Goal: Task Accomplishment & Management: Manage account settings

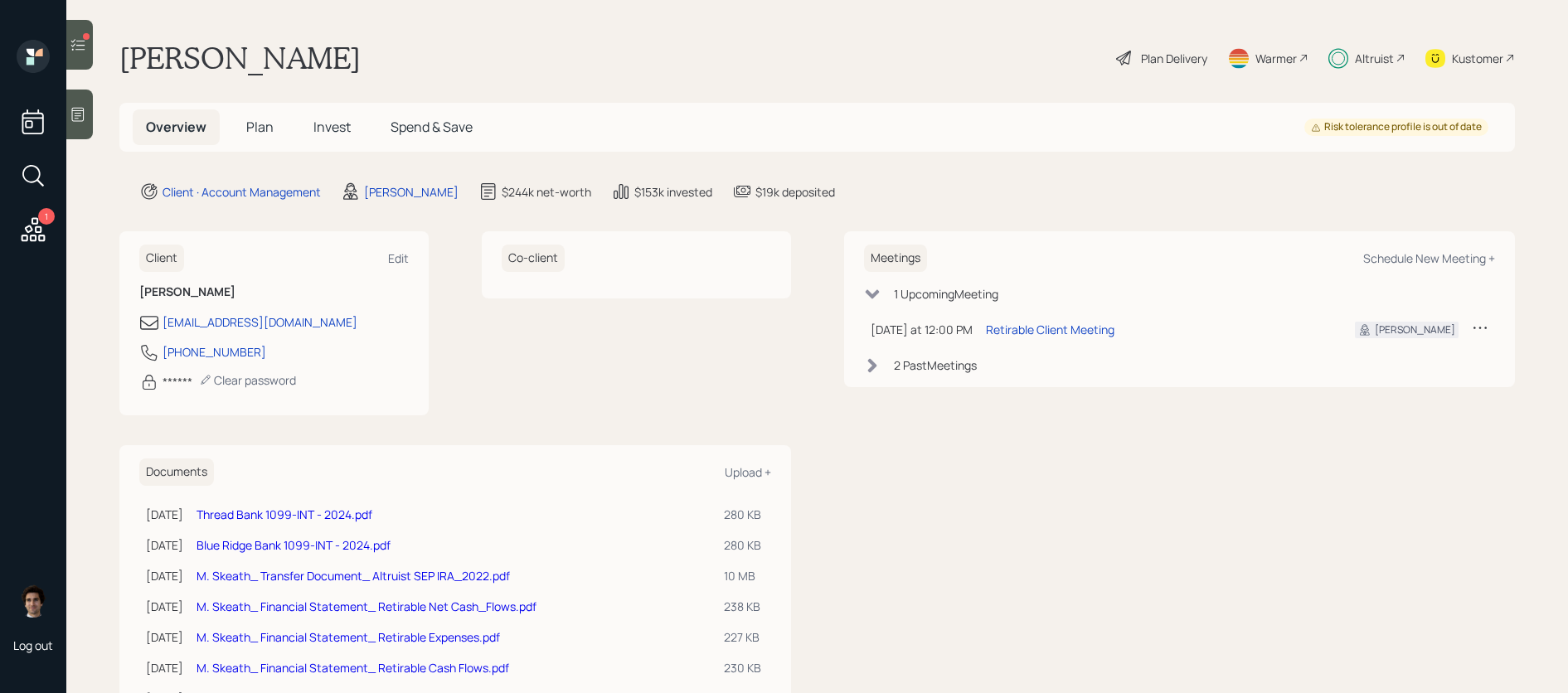
click at [272, 127] on span "Plan" at bounding box center [260, 127] width 27 height 18
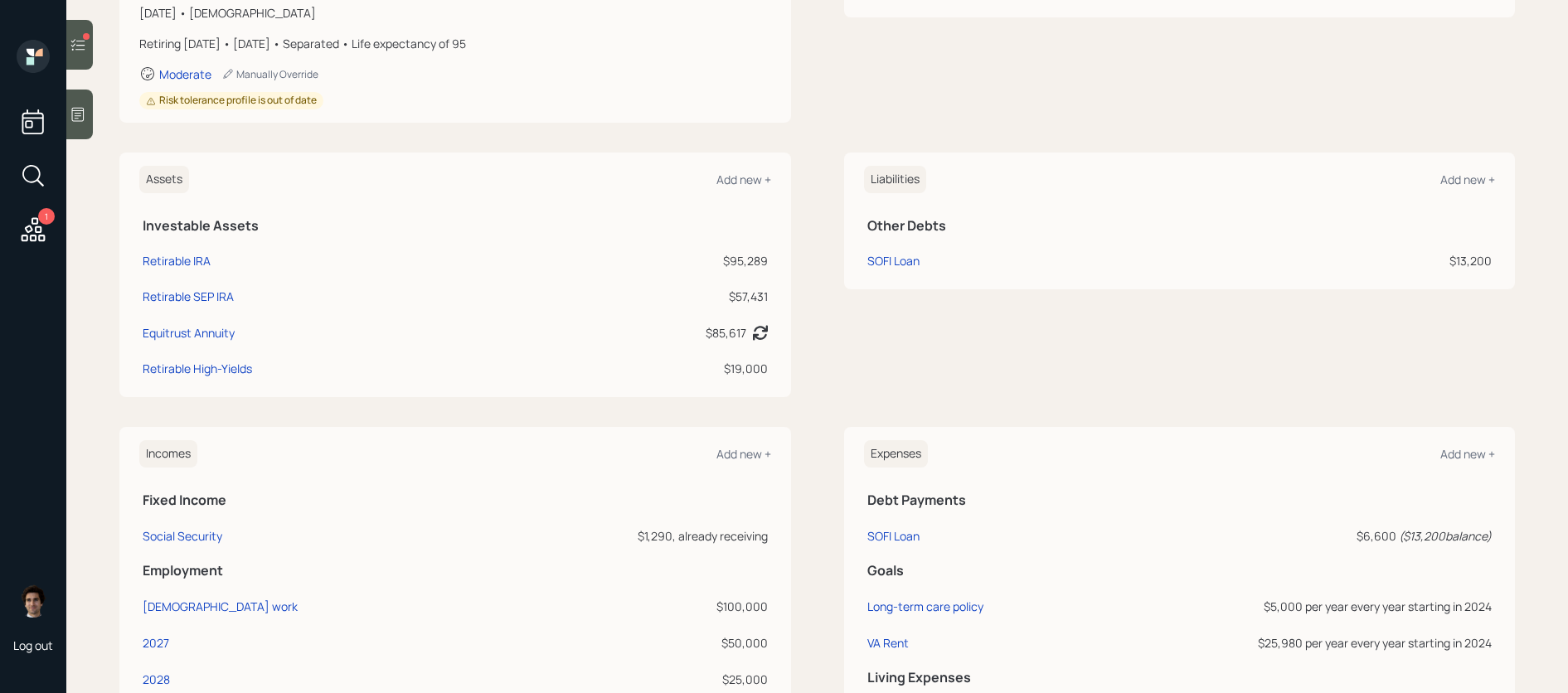
scroll to position [321, 0]
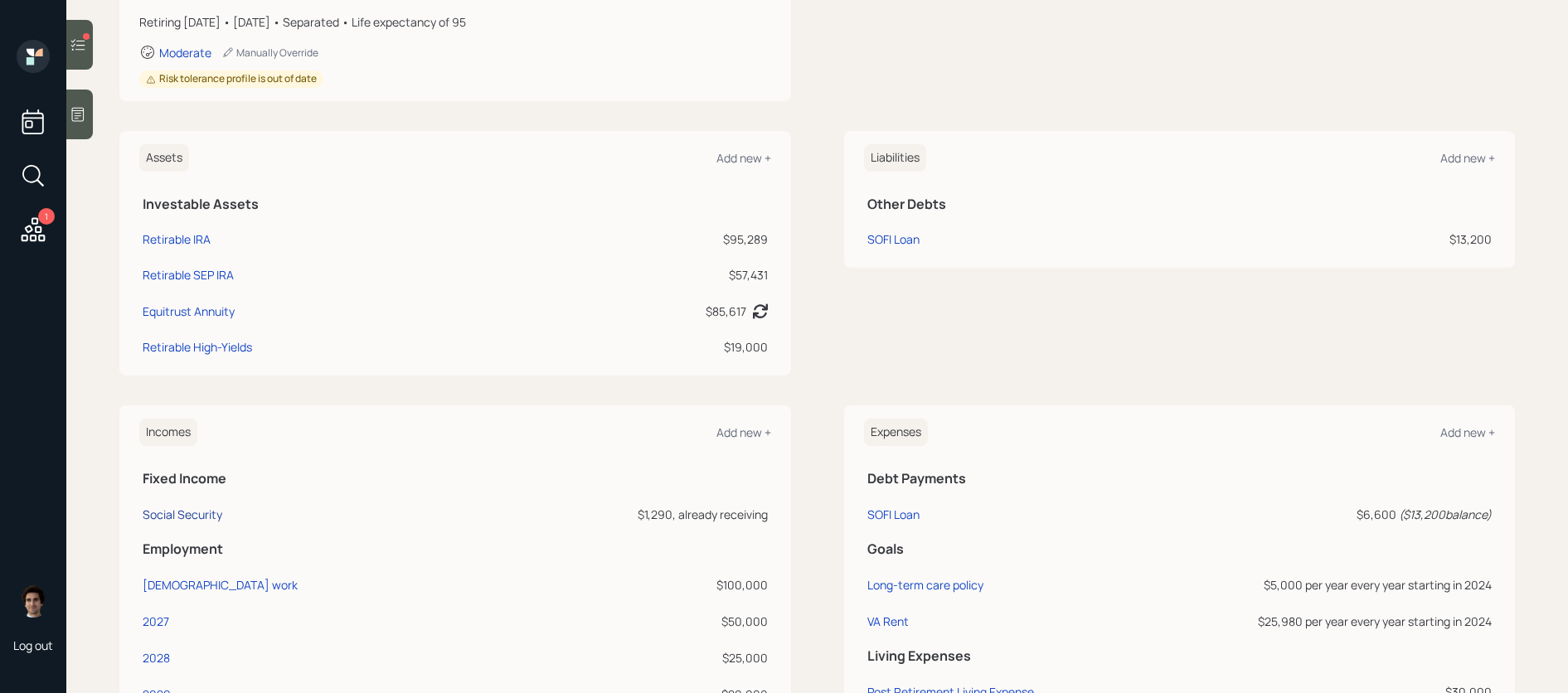
click at [173, 515] on div "Social Security" at bounding box center [182, 514] width 79 height 15
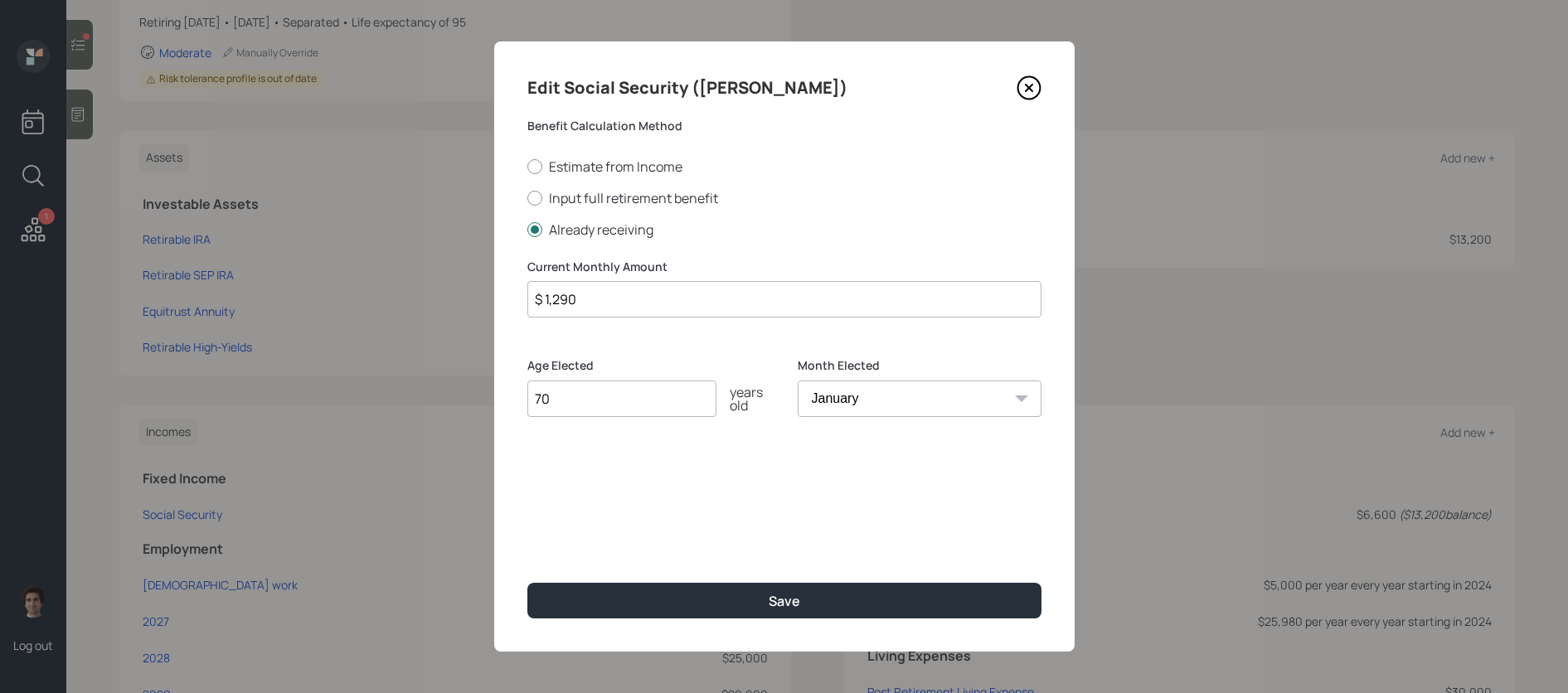
drag, startPoint x: 579, startPoint y: 301, endPoint x: 391, endPoint y: 299, distance: 188.0
click at [391, 299] on div "Edit Social Security (Meredith) Benefit Calculation Method Estimate from Income…" at bounding box center [784, 346] width 1568 height 693
type input "$ 1,608"
click at [527, 583] on button "Save" at bounding box center [784, 600] width 514 height 36
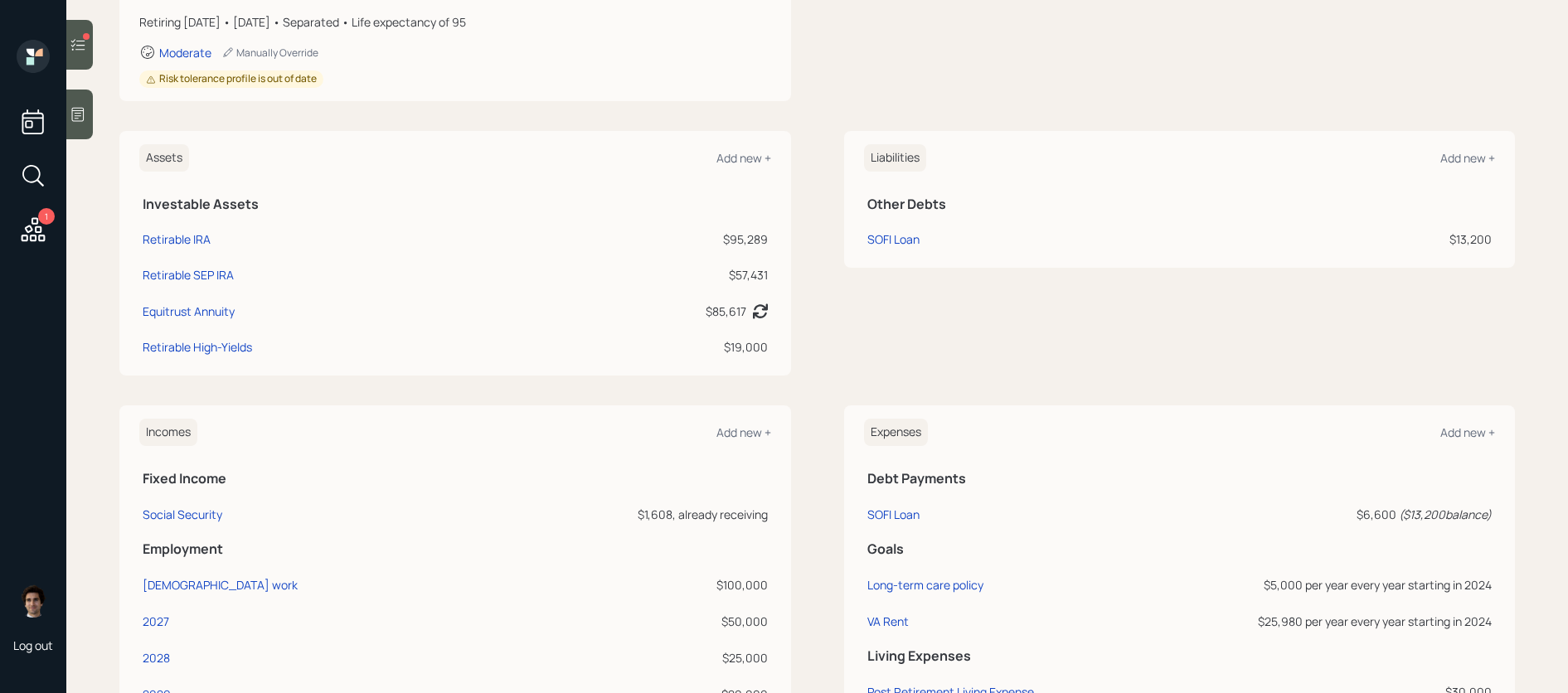
scroll to position [495, 0]
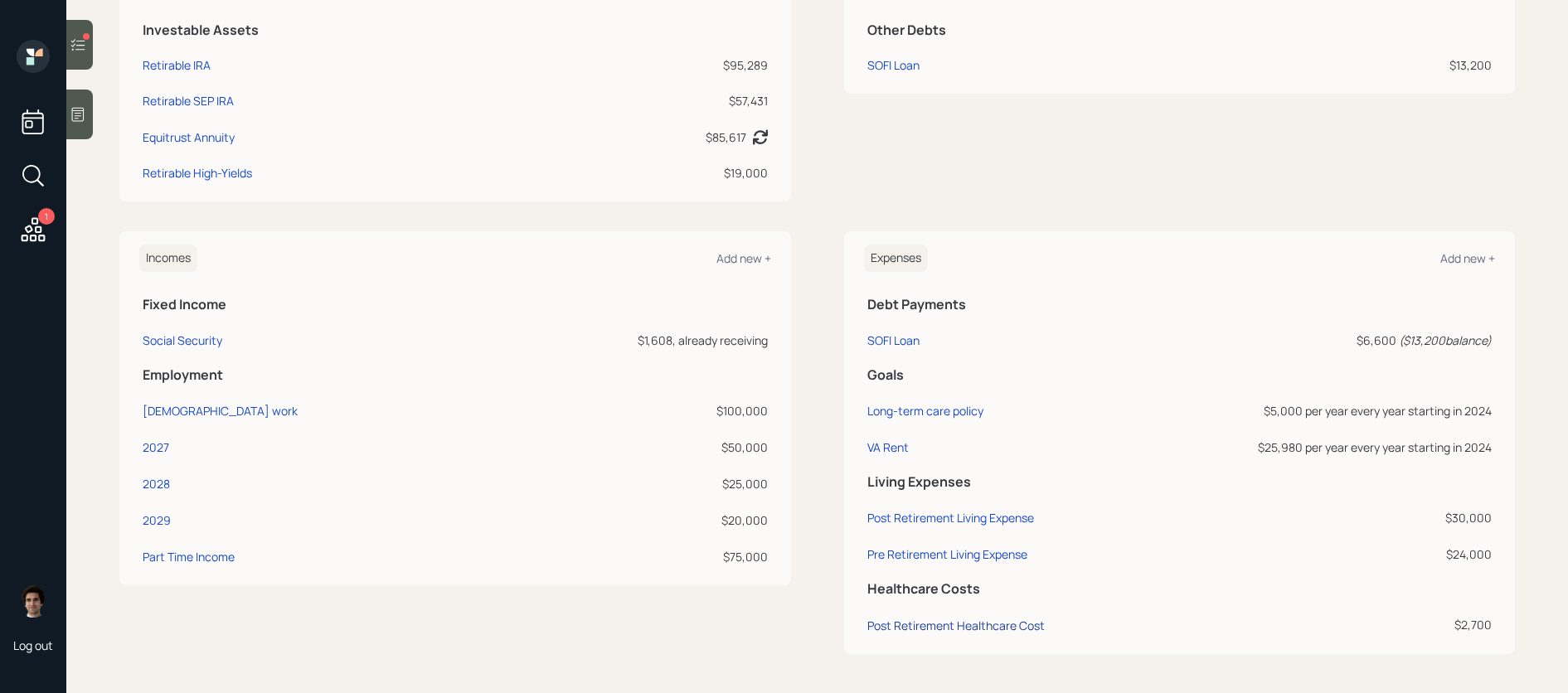
click at [979, 632] on div "Post Retirement Healthcare Cost" at bounding box center [955, 625] width 178 height 15
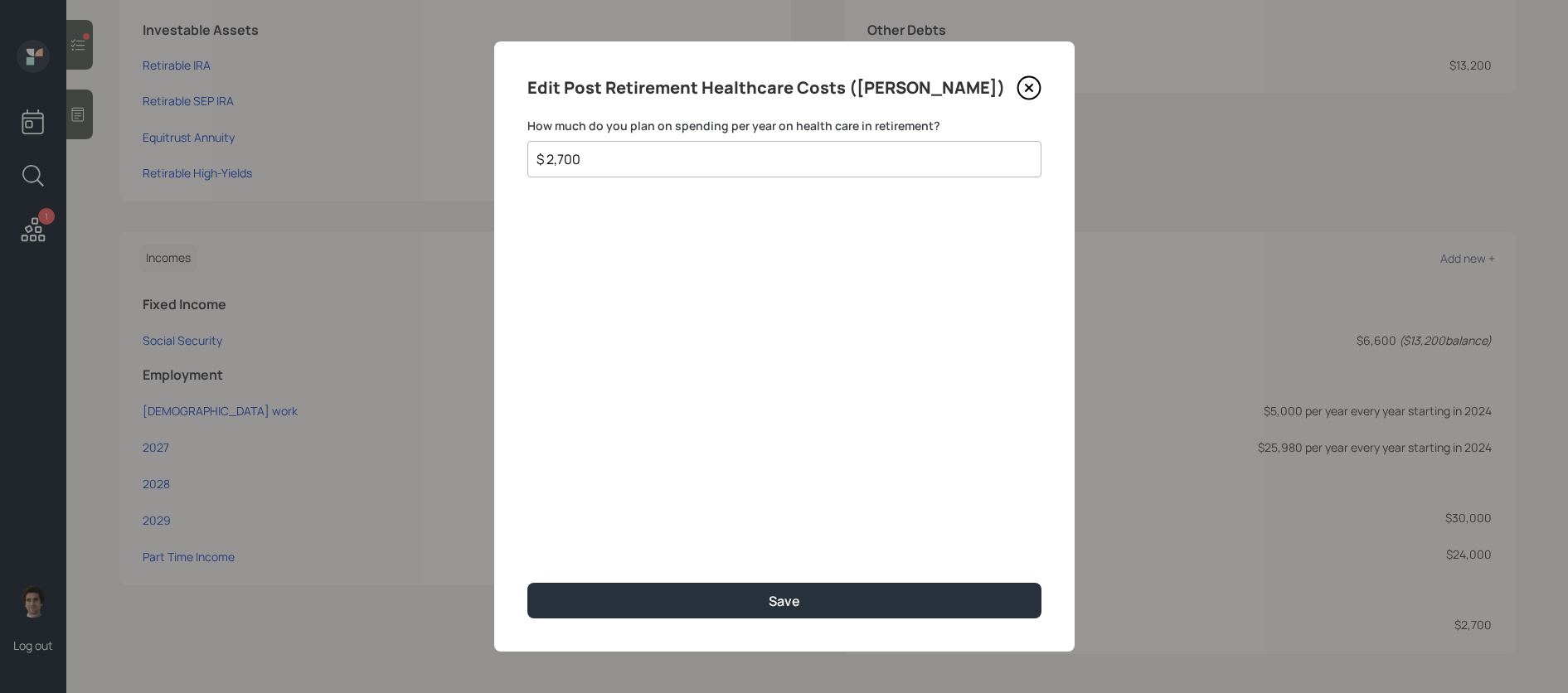
click at [606, 169] on div "$ 2,700" at bounding box center [784, 159] width 514 height 36
drag, startPoint x: 597, startPoint y: 154, endPoint x: 461, endPoint y: 153, distance: 136.0
click at [461, 153] on div "Edit Post Retirement Healthcare Costs (Meredith) How much do you plan on spendi…" at bounding box center [784, 346] width 1568 height 693
click at [745, 173] on div "$" at bounding box center [784, 159] width 514 height 36
click at [751, 160] on input "$" at bounding box center [778, 159] width 486 height 20
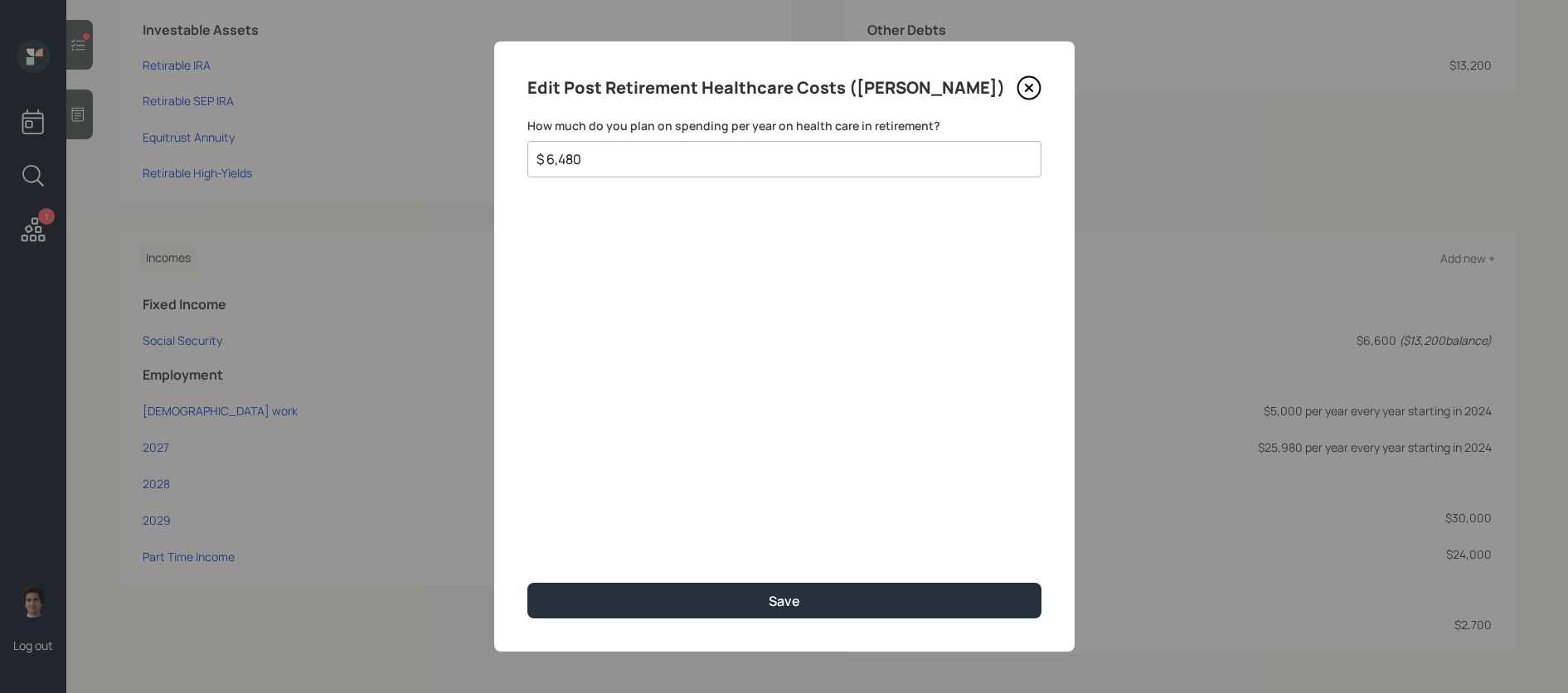
type input "$ 6,480"
click at [527, 583] on button "Save" at bounding box center [784, 600] width 514 height 36
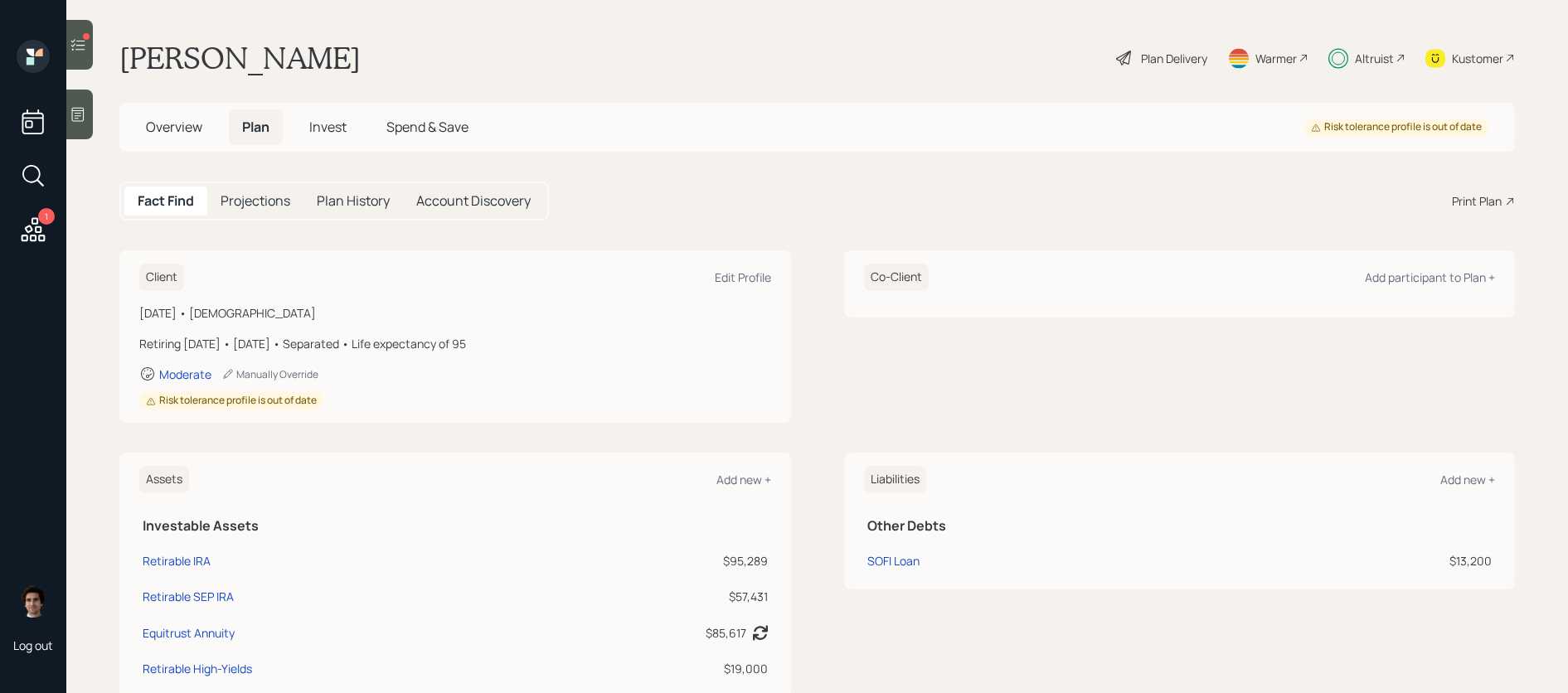
click at [1176, 51] on div "Plan Delivery" at bounding box center [1174, 58] width 66 height 17
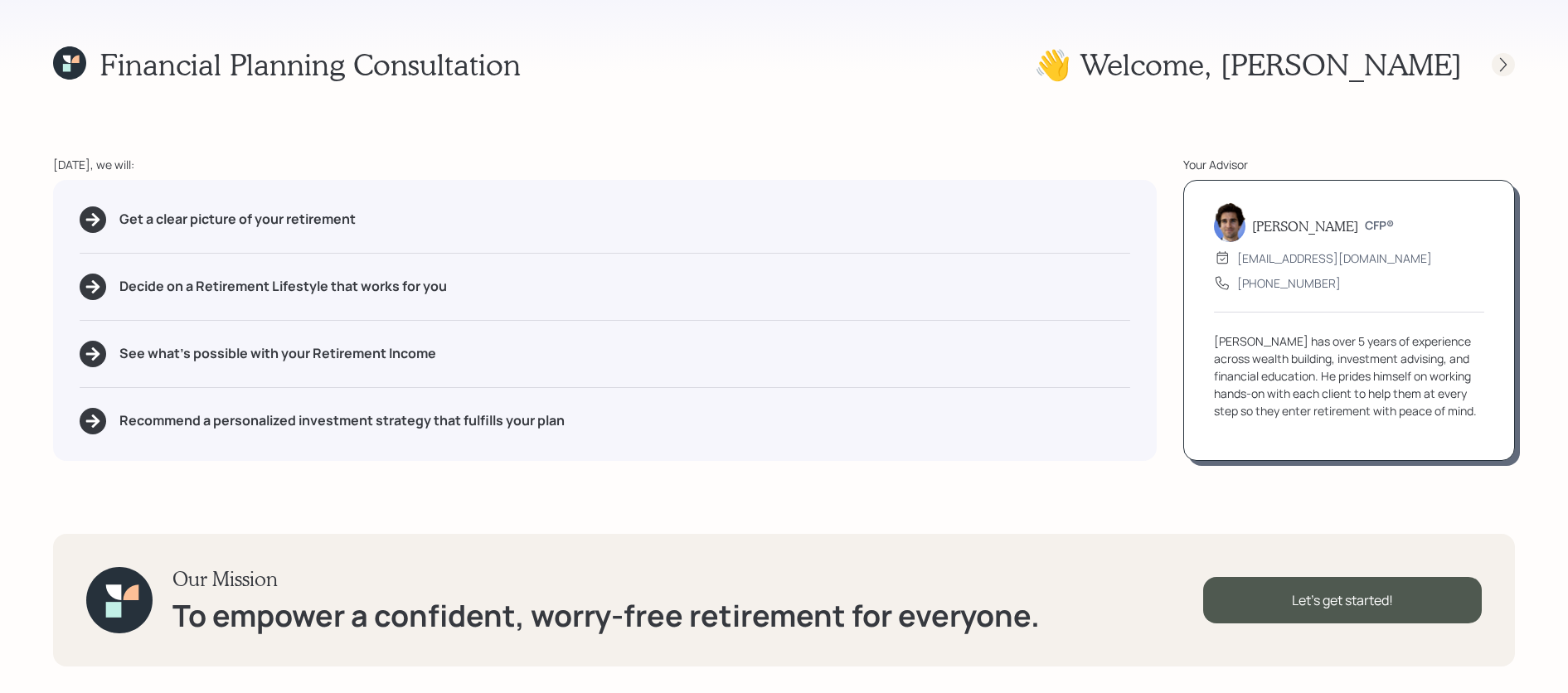
click at [1500, 68] on icon at bounding box center [1503, 65] width 16 height 16
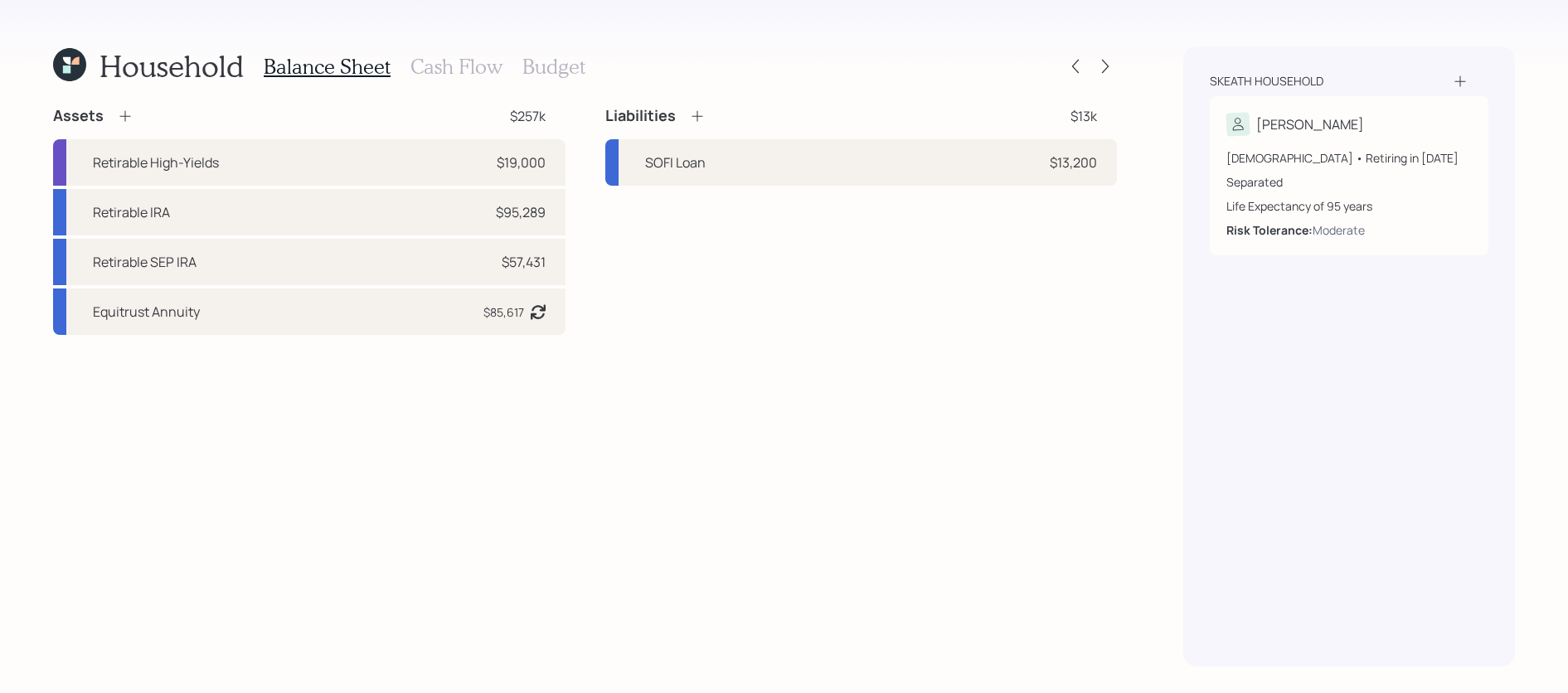
click at [1118, 59] on div "Household Balance Sheet Cash Flow Budget Assets $257k Retirable High-Yields $19…" at bounding box center [784, 346] width 1568 height 693
click at [1111, 59] on icon at bounding box center [1105, 66] width 16 height 16
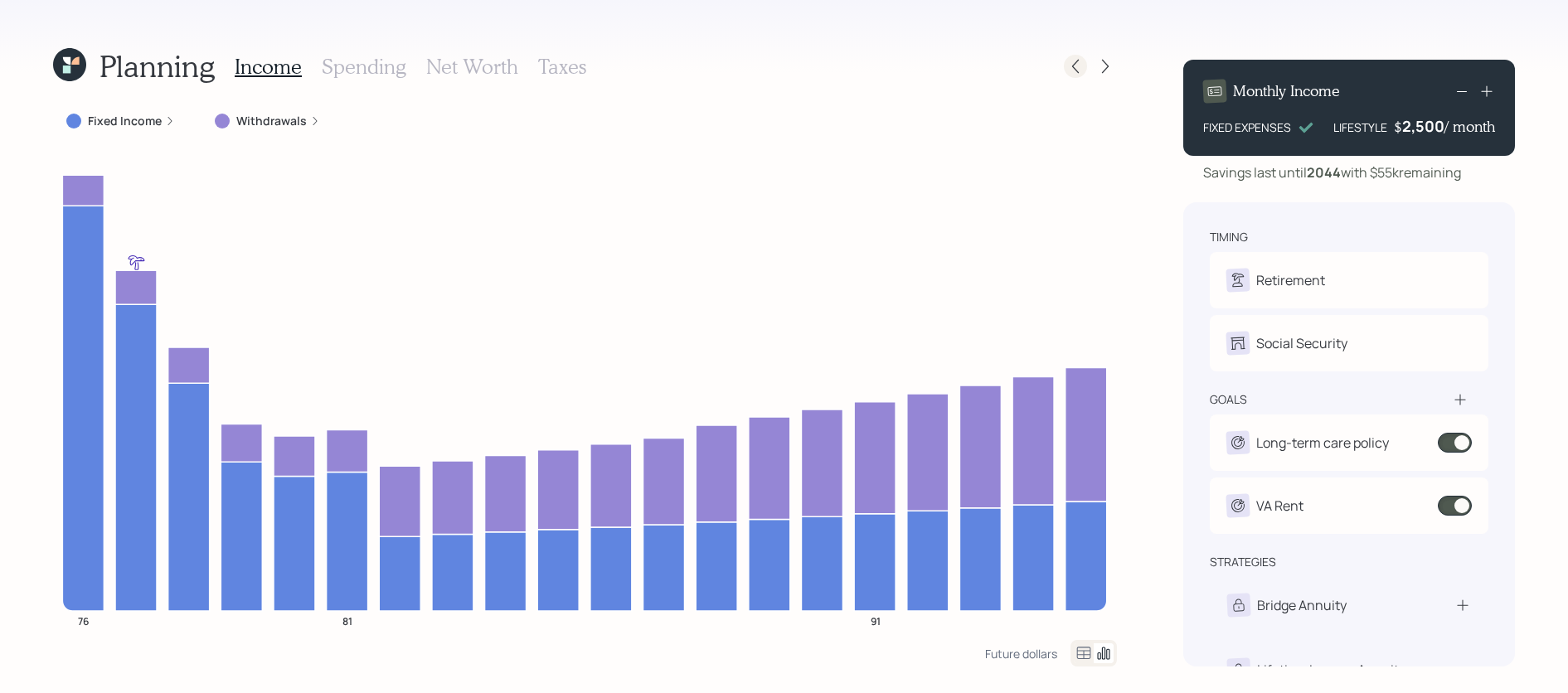
click at [1077, 67] on icon at bounding box center [1075, 66] width 16 height 16
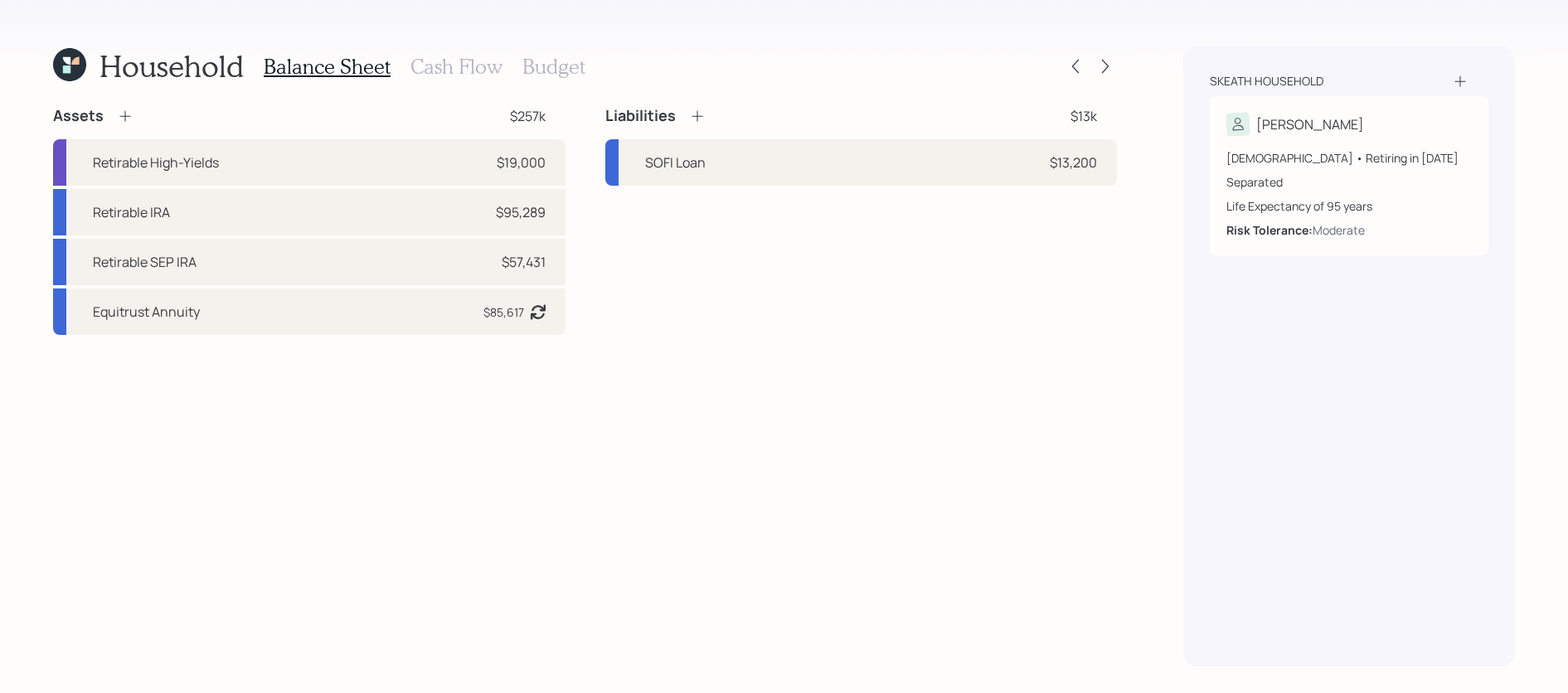
click at [437, 66] on h3 "Cash Flow" at bounding box center [456, 66] width 92 height 24
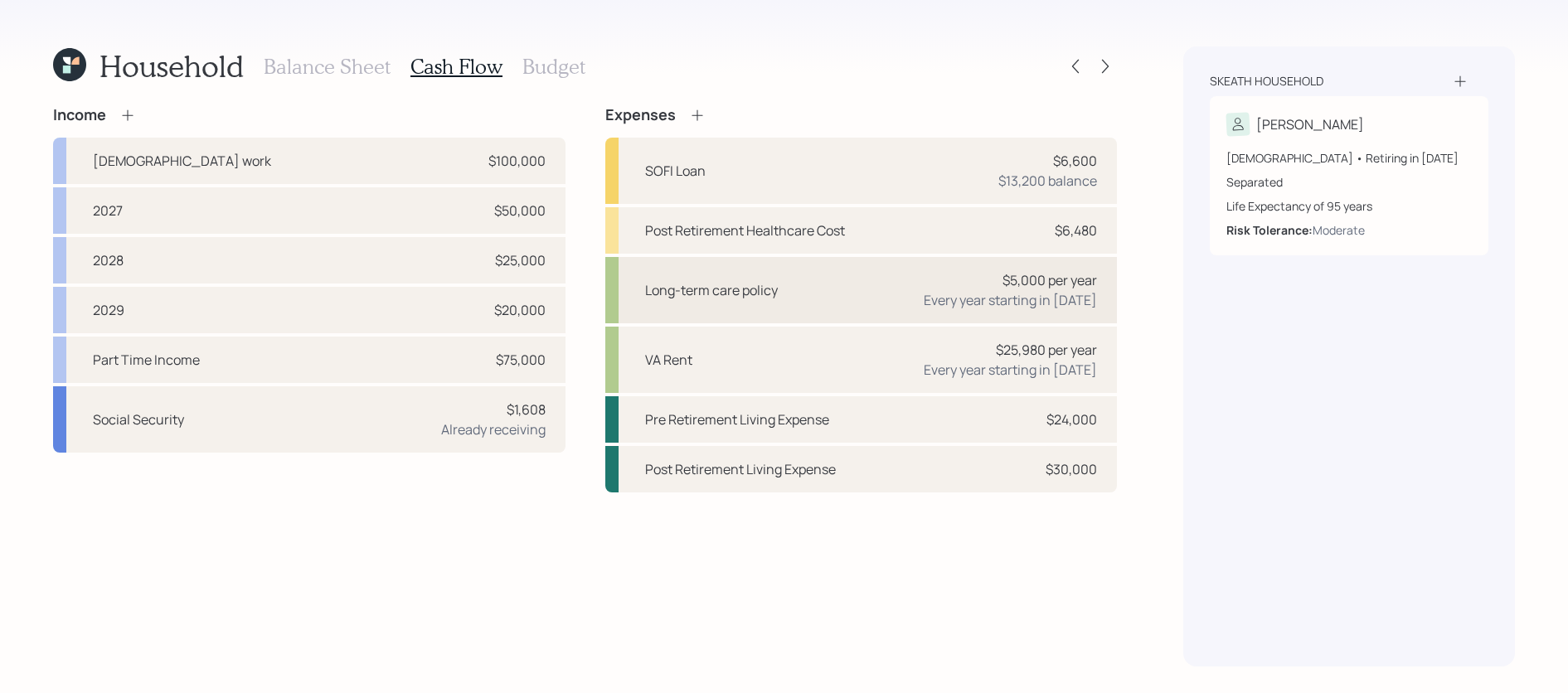
click at [938, 295] on div "Every year starting in 2024" at bounding box center [1010, 301] width 173 height 20
select select "1"
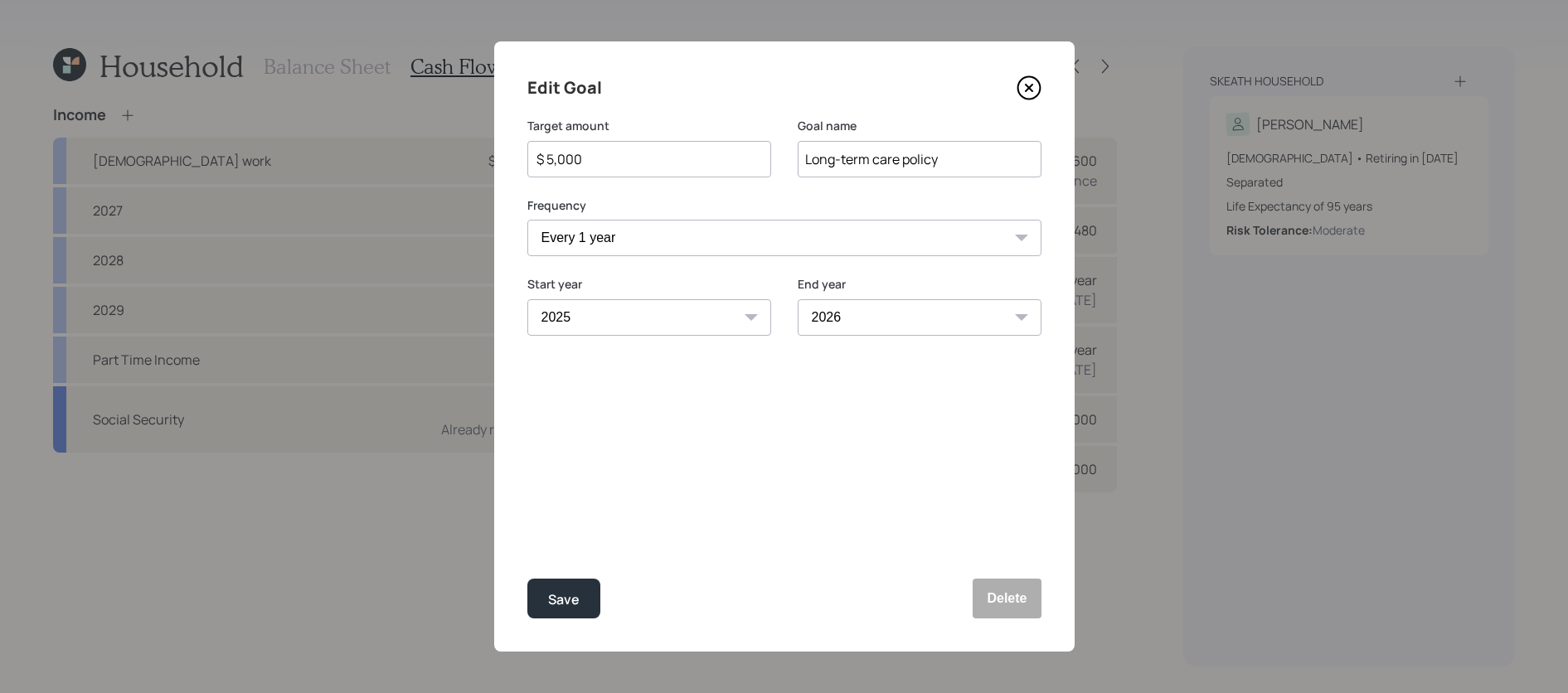
click at [850, 313] on select "2024 2025 2026 2027 2028 2029 2030 2031 2032 2033 2034 2035 2036 2037 2038 2039…" at bounding box center [920, 318] width 244 height 36
click at [798, 300] on select "2024 2025 2026 2027 2028 2029 2030 2031 2032 2033 2034 2035 2036 2037 2038 2039…" at bounding box center [920, 318] width 244 height 36
click at [560, 602] on div "Save" at bounding box center [564, 599] width 32 height 23
select select "2026"
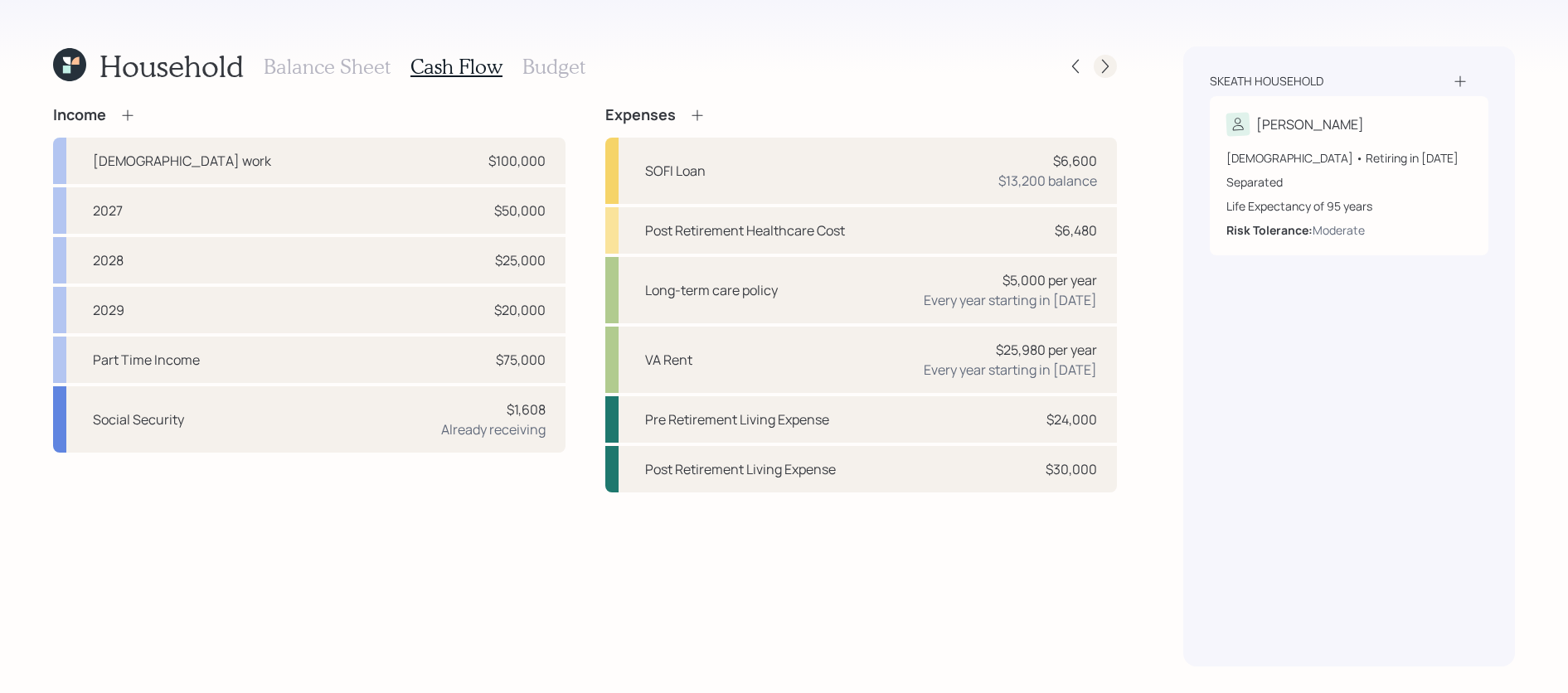
click at [1096, 63] on div at bounding box center [1105, 66] width 23 height 23
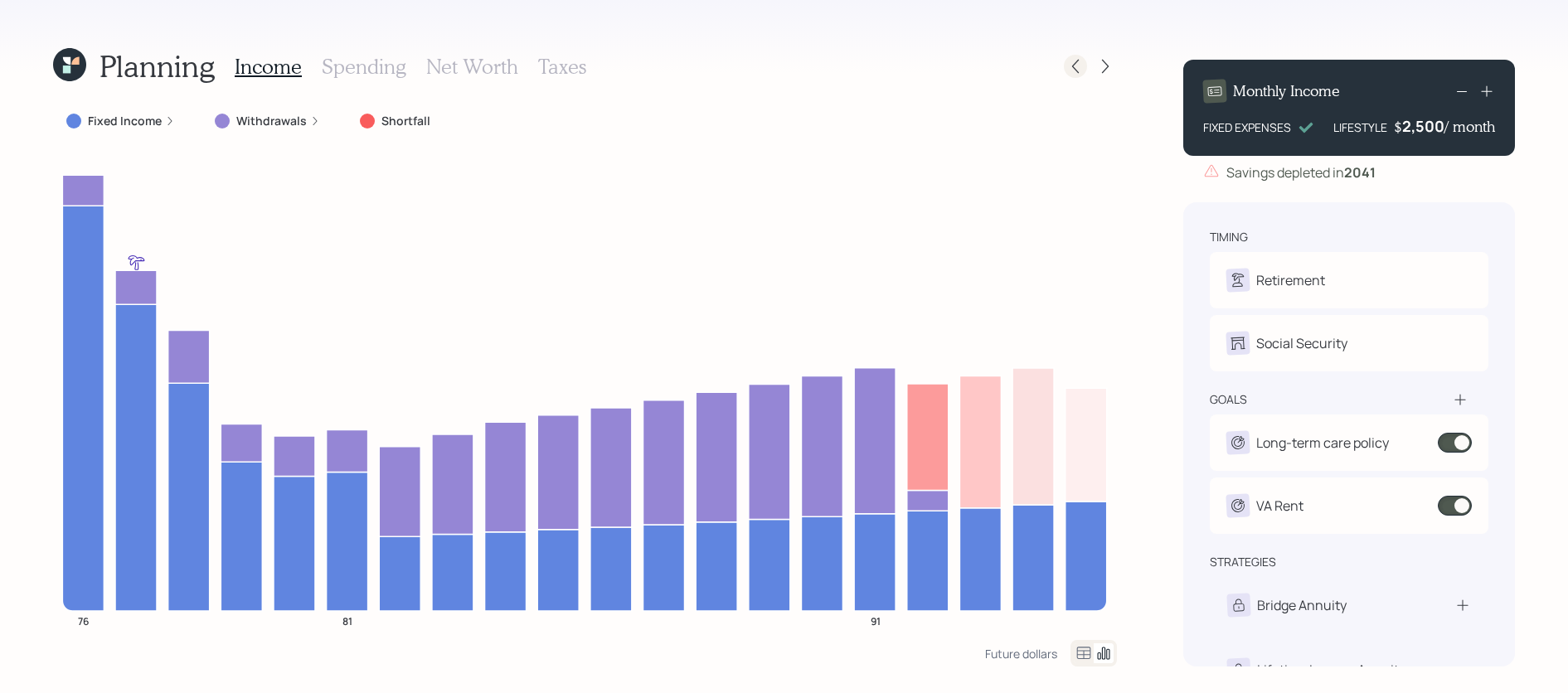
click at [1079, 58] on icon at bounding box center [1075, 66] width 16 height 16
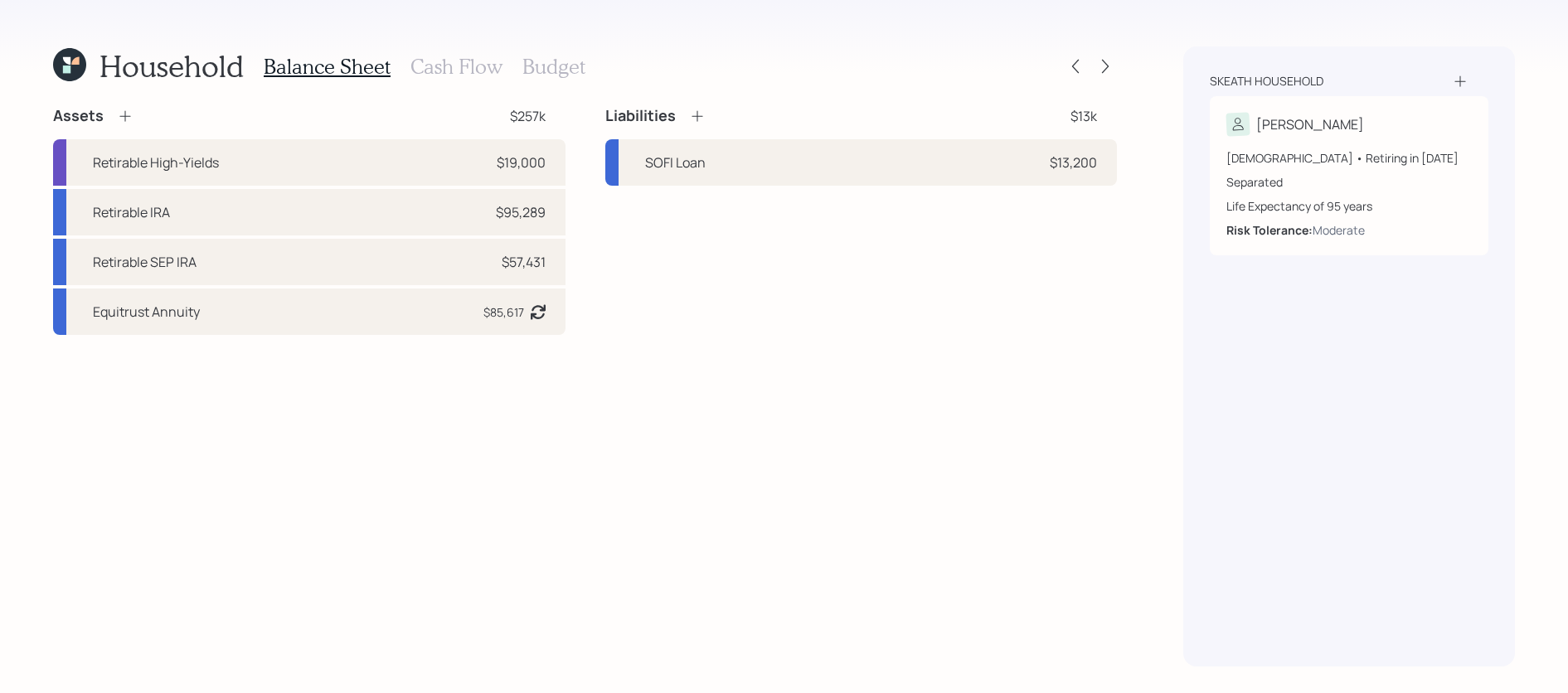
click at [469, 75] on h3 "Cash Flow" at bounding box center [456, 66] width 92 height 24
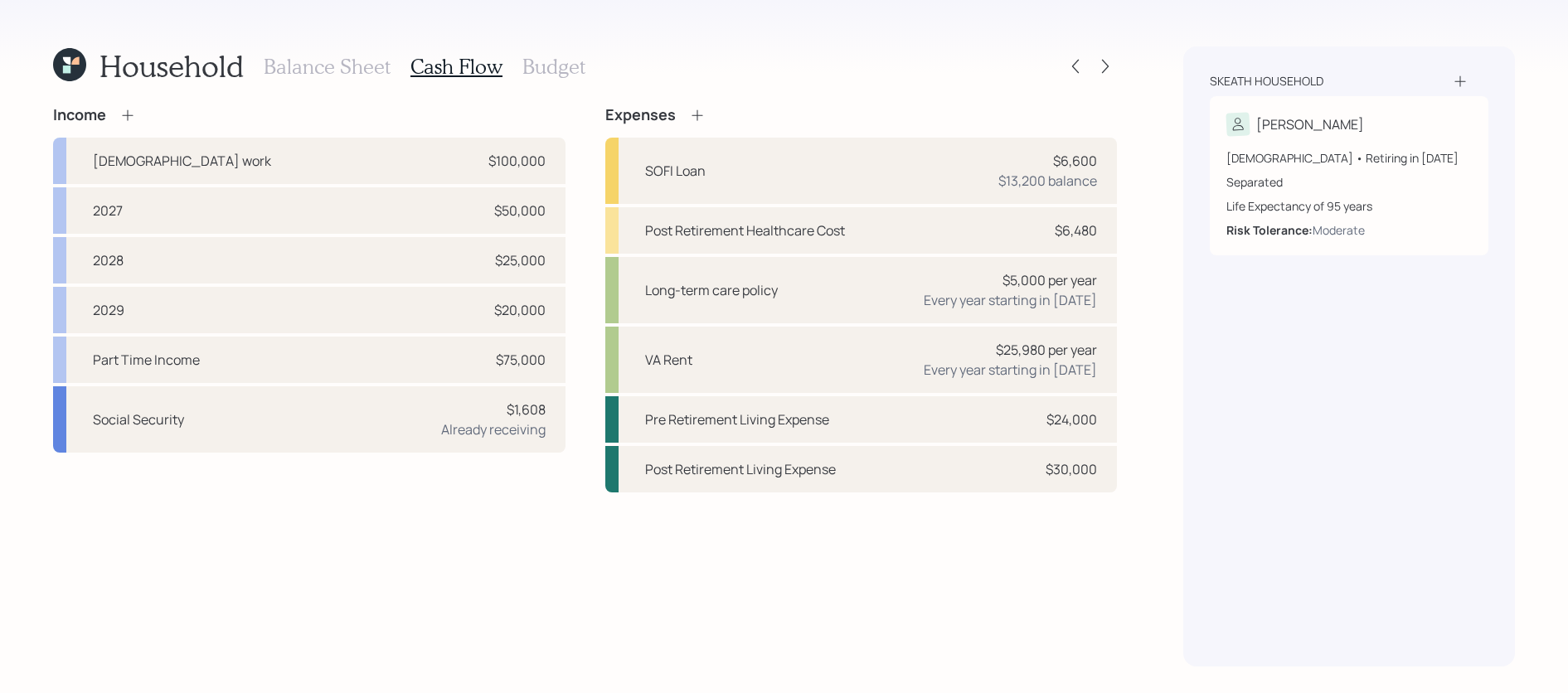
click at [77, 60] on icon at bounding box center [75, 61] width 7 height 7
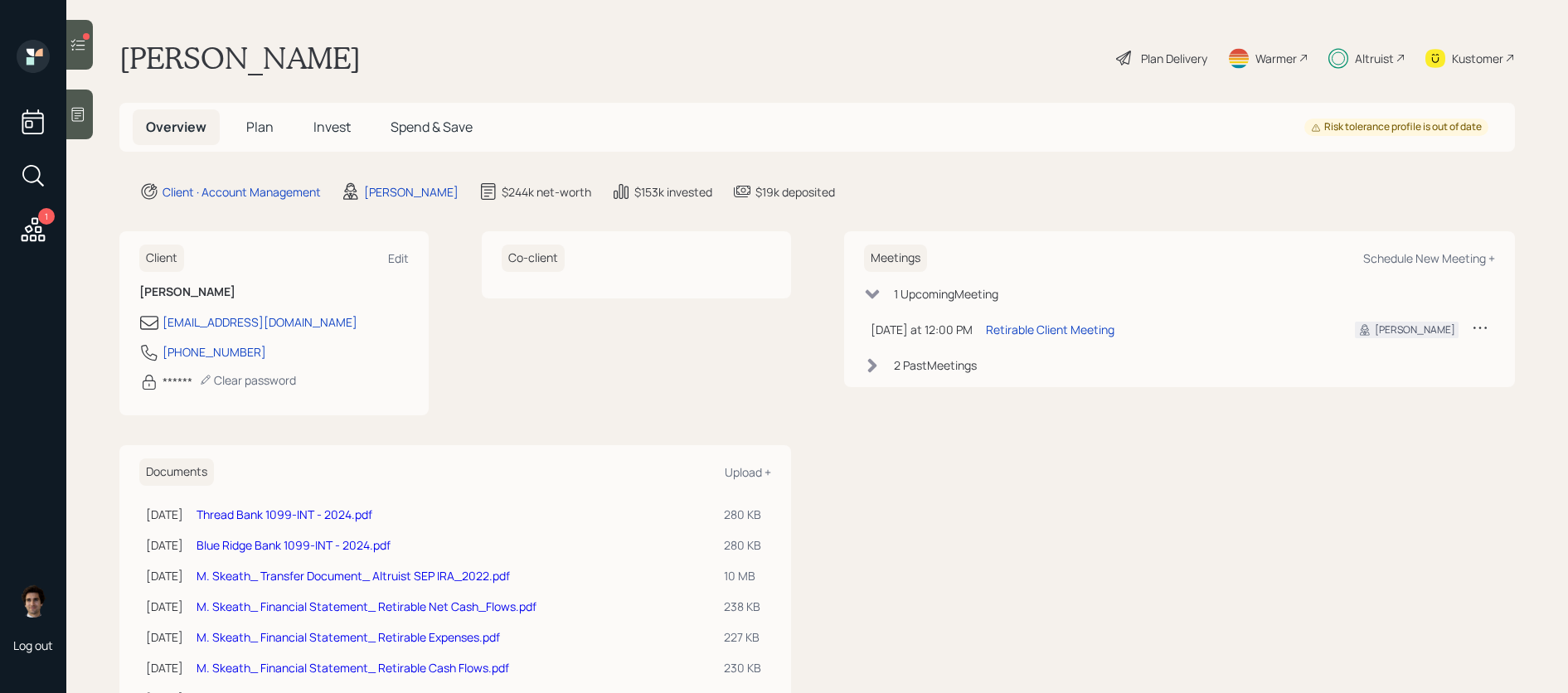
click at [75, 50] on icon at bounding box center [77, 45] width 16 height 16
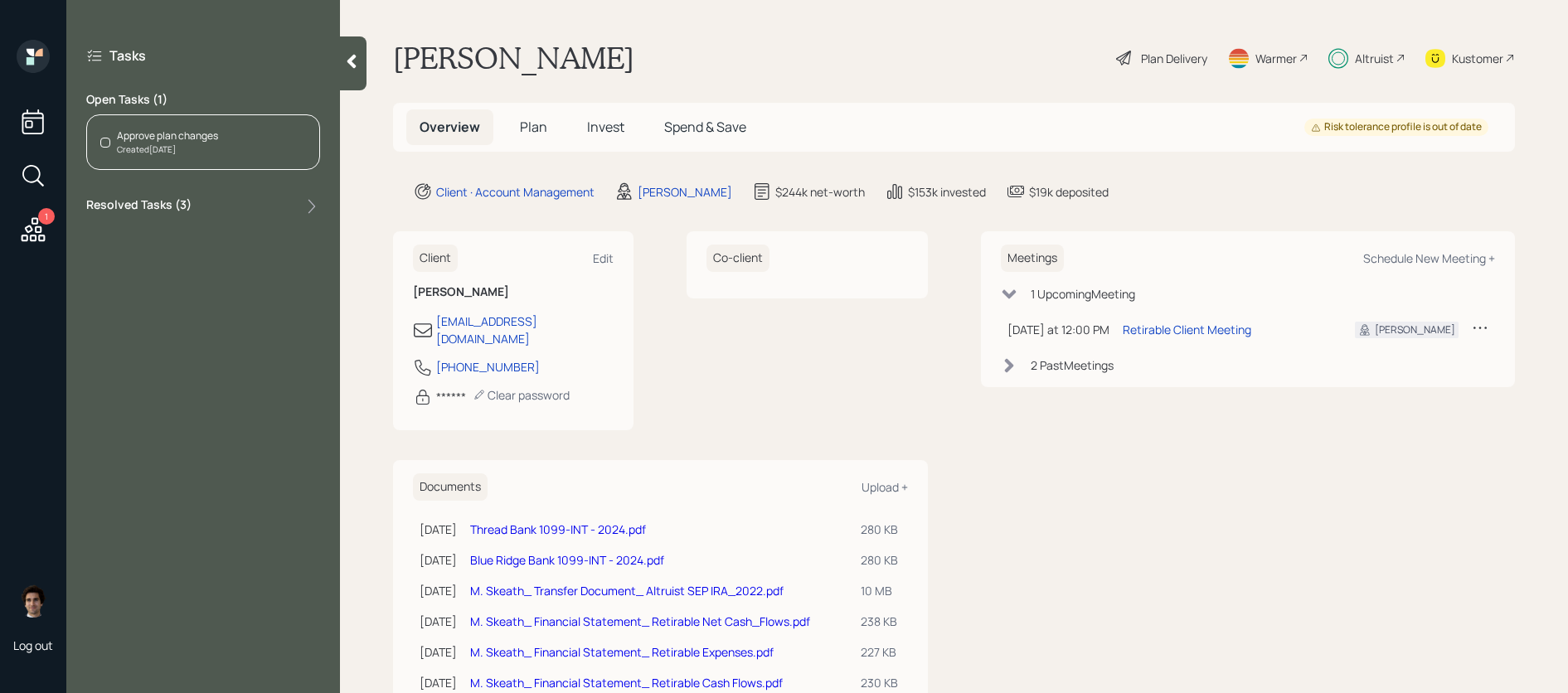
click at [209, 113] on div "Open Tasks ( 1 ) Approve plan changes Created Today" at bounding box center [203, 130] width 234 height 78
click at [209, 134] on div "Approve plan changes" at bounding box center [167, 136] width 101 height 15
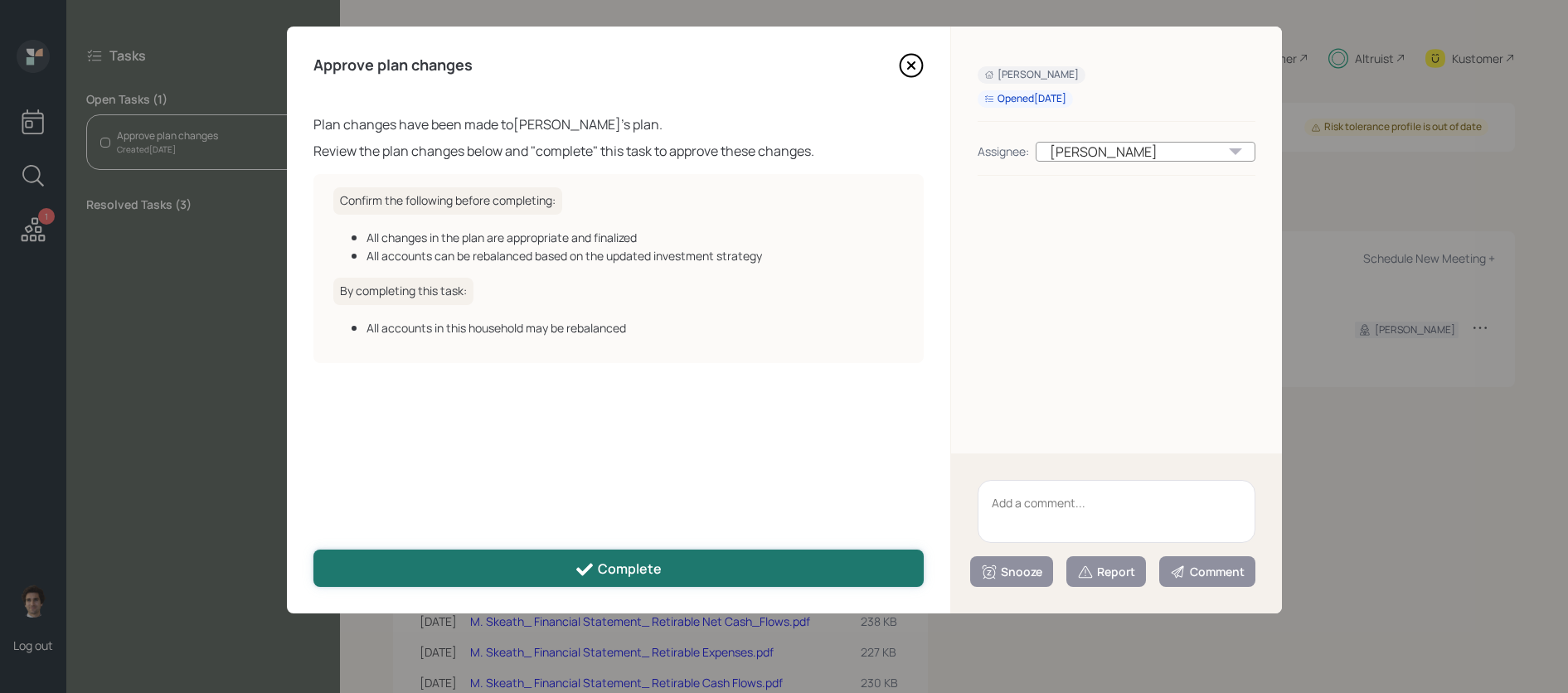
click at [518, 567] on button "Complete" at bounding box center [618, 568] width 610 height 37
